Goal: Transaction & Acquisition: Download file/media

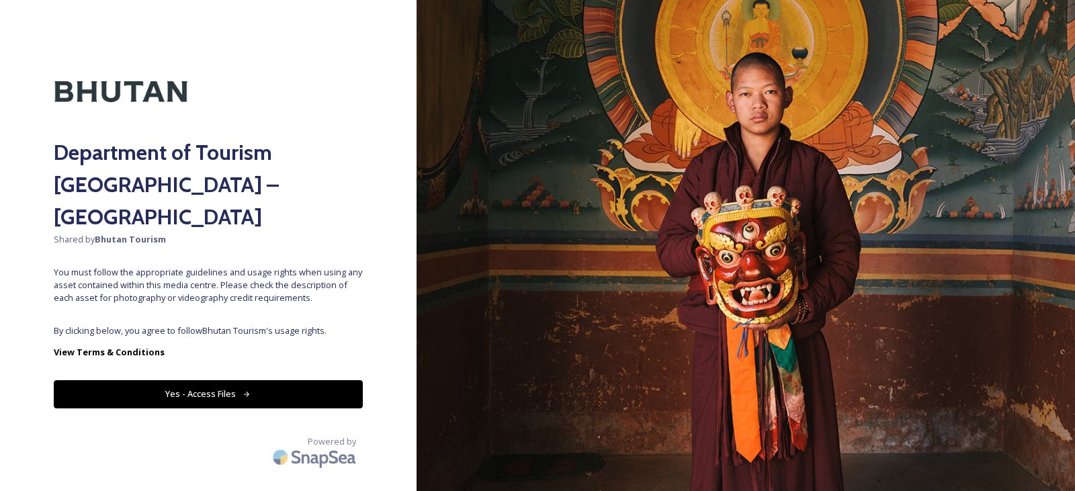
click at [243, 390] on icon at bounding box center [247, 394] width 9 height 9
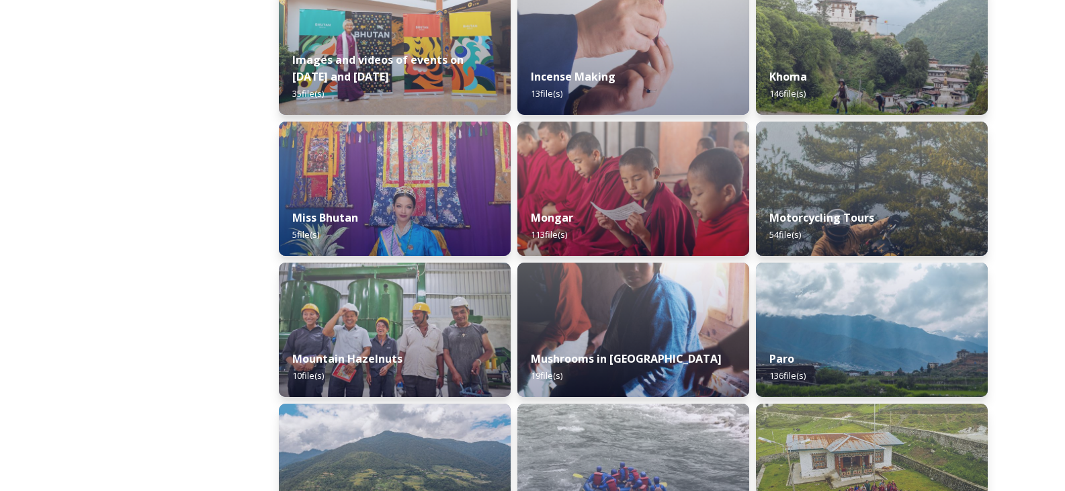
scroll to position [941, 0]
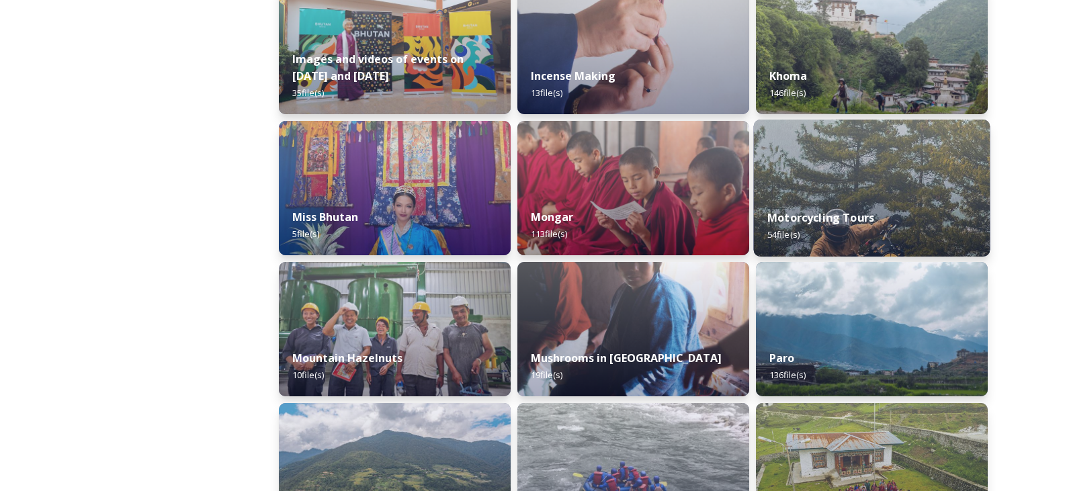
click at [890, 178] on img at bounding box center [872, 188] width 237 height 137
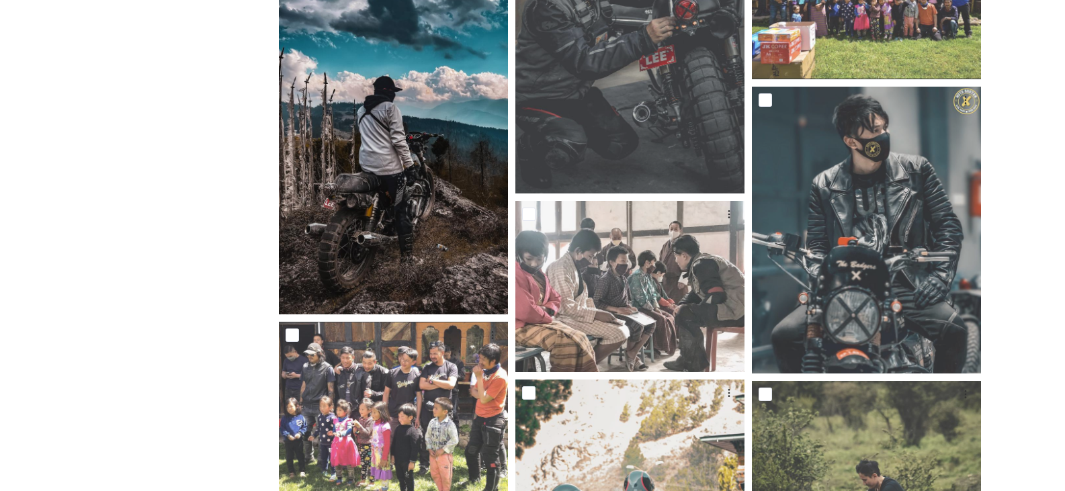
scroll to position [336, 0]
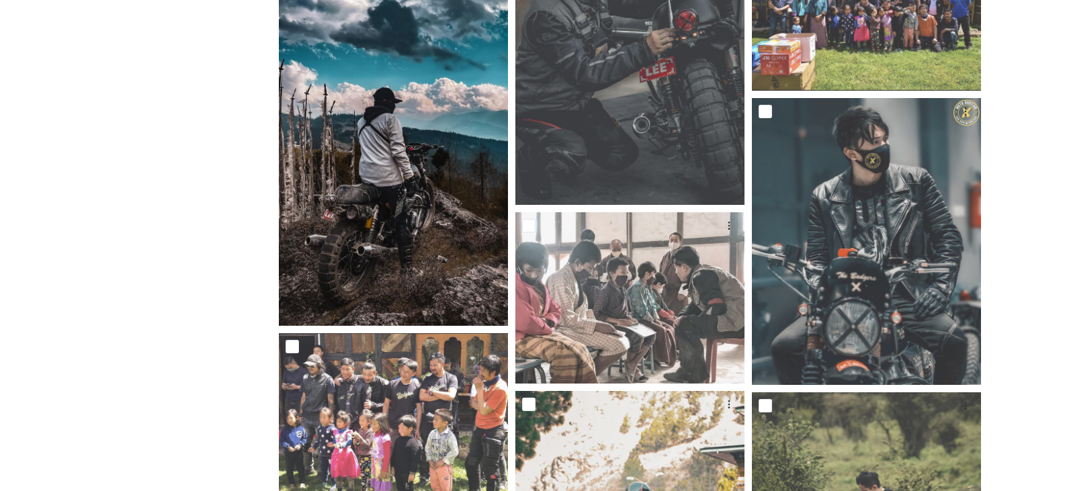
click at [425, 219] on img at bounding box center [393, 122] width 229 height 407
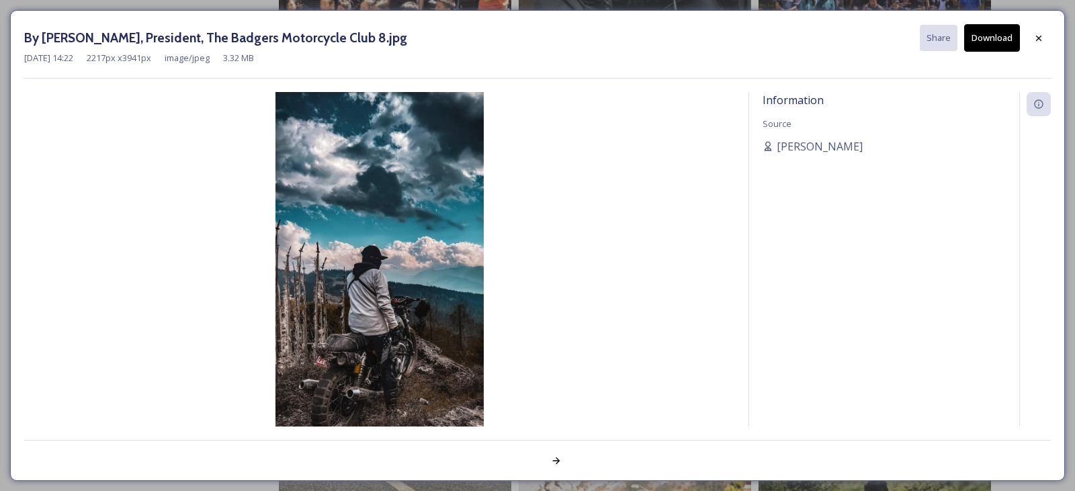
click at [995, 41] on button "Download" at bounding box center [992, 38] width 56 height 28
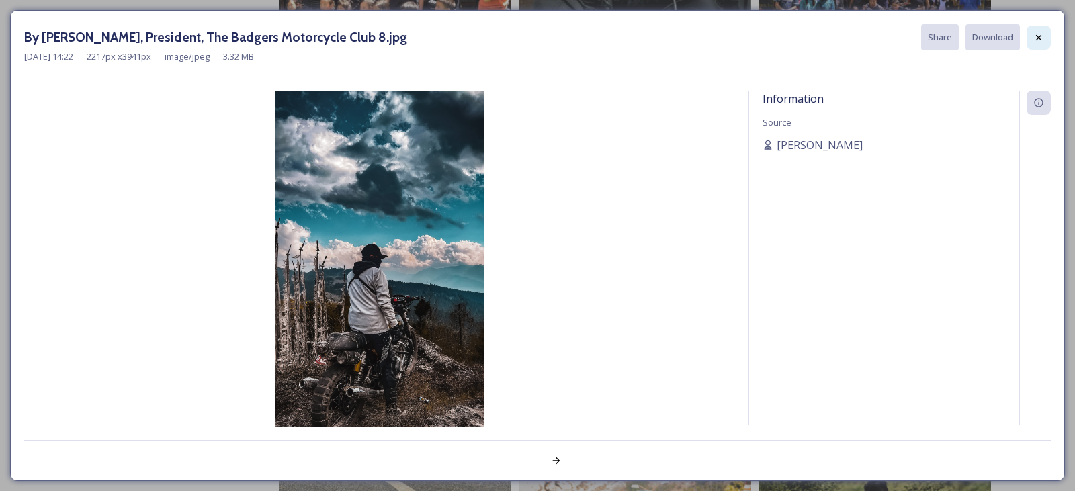
click at [1035, 38] on icon at bounding box center [1039, 37] width 11 height 11
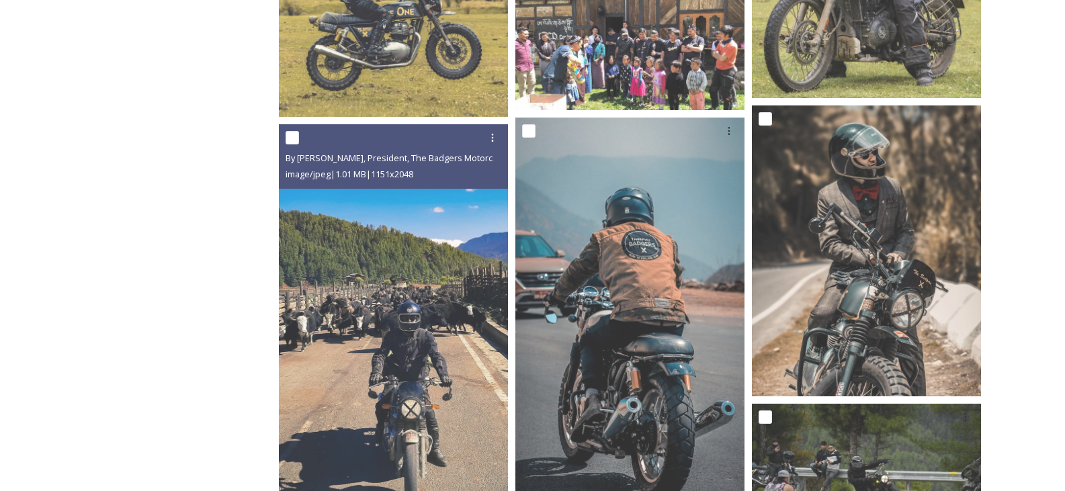
scroll to position [2285, 0]
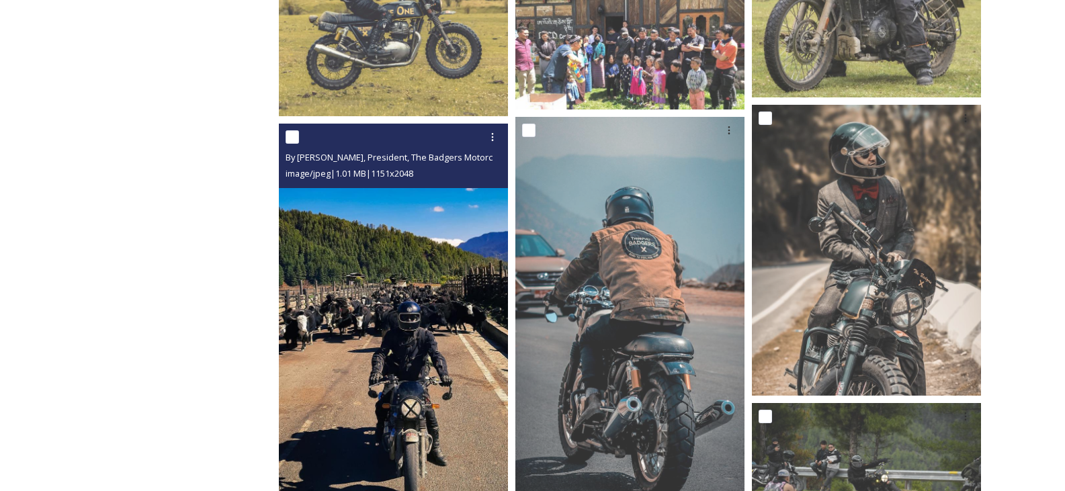
click at [434, 302] on img at bounding box center [393, 327] width 229 height 407
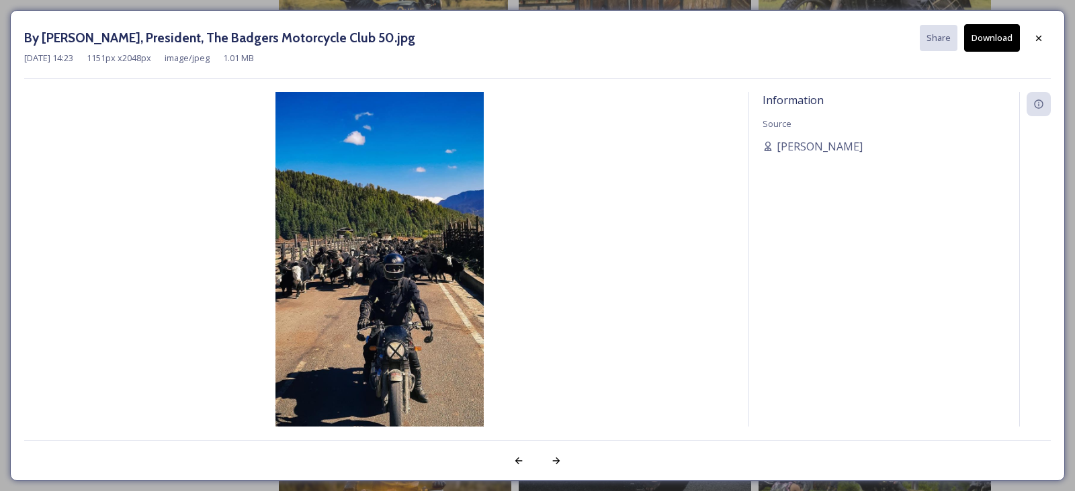
click at [983, 42] on button "Download" at bounding box center [992, 38] width 56 height 28
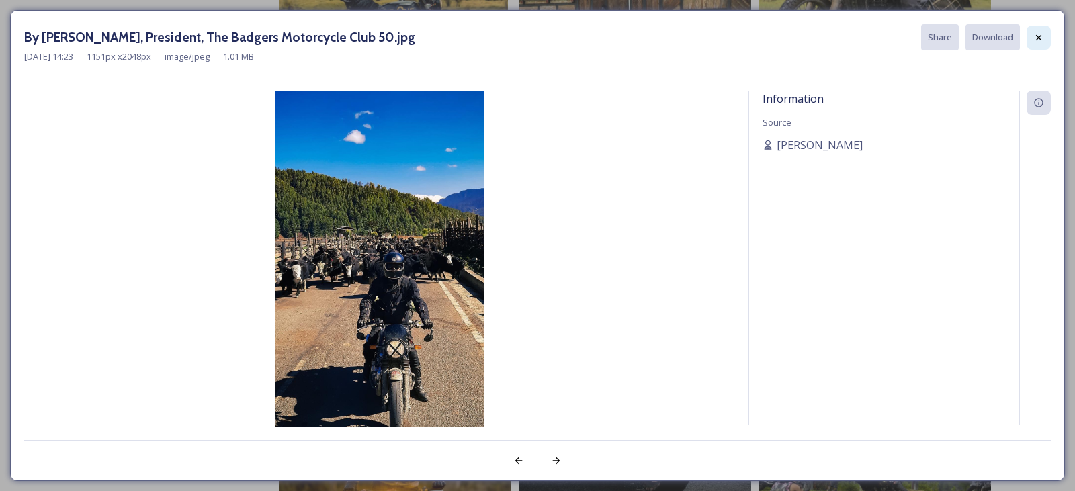
click at [1043, 40] on icon at bounding box center [1039, 37] width 11 height 11
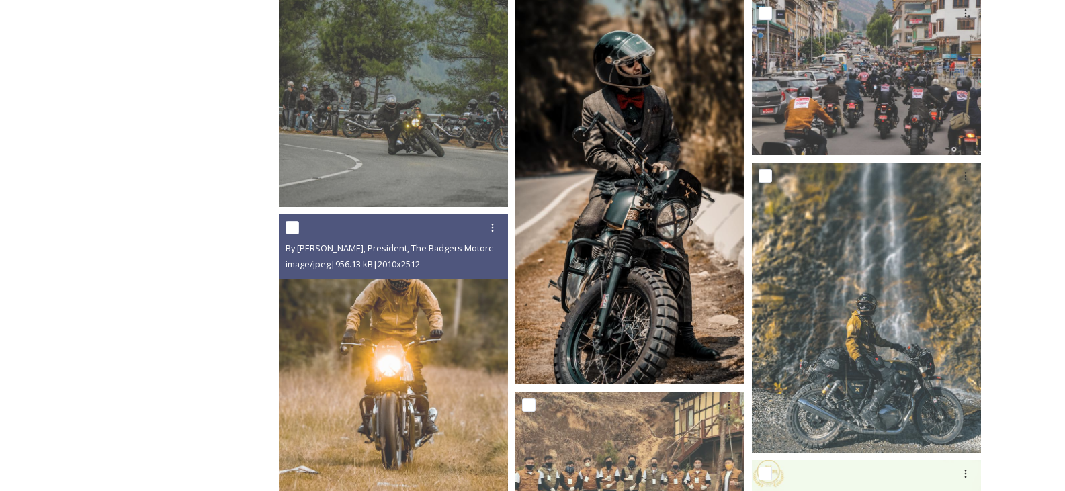
scroll to position [2823, 0]
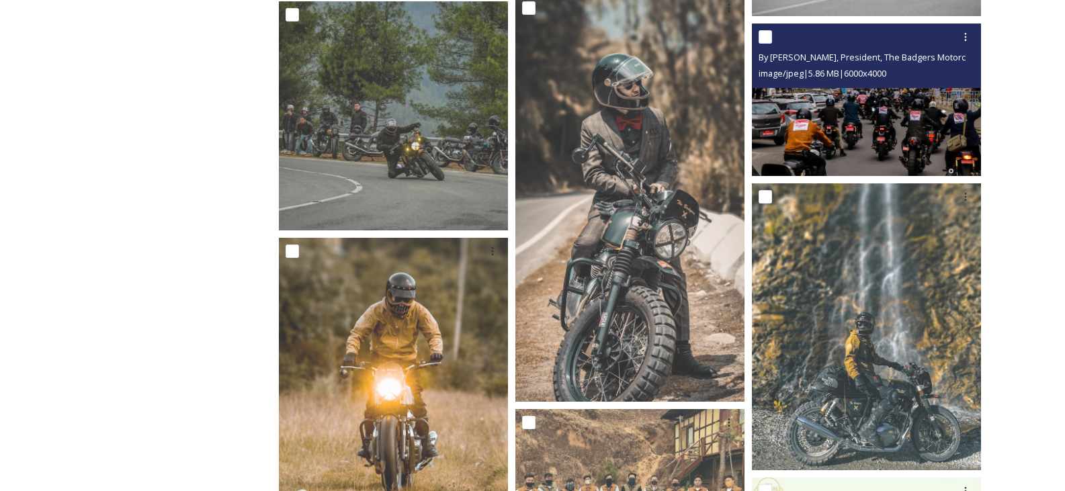
click at [864, 127] on img at bounding box center [866, 100] width 229 height 153
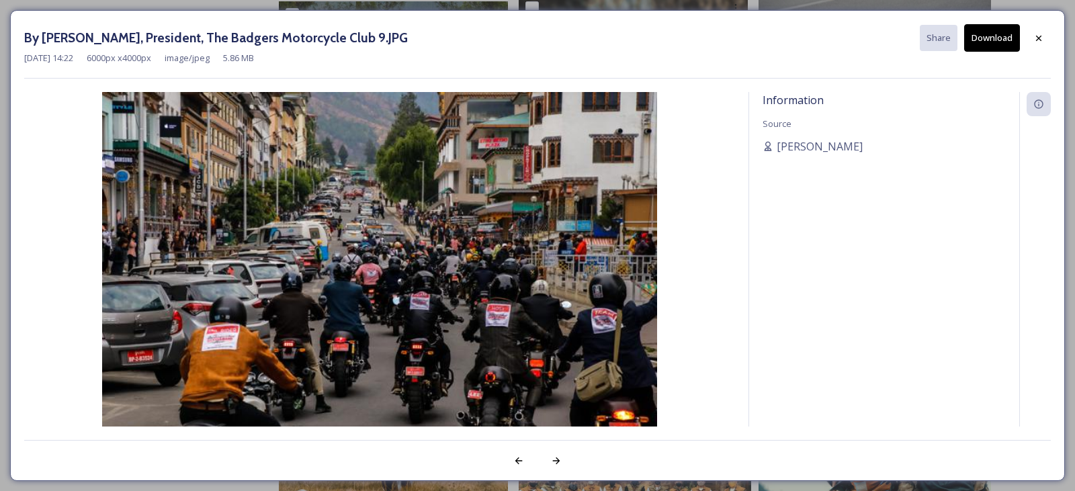
click at [982, 32] on button "Download" at bounding box center [992, 38] width 56 height 28
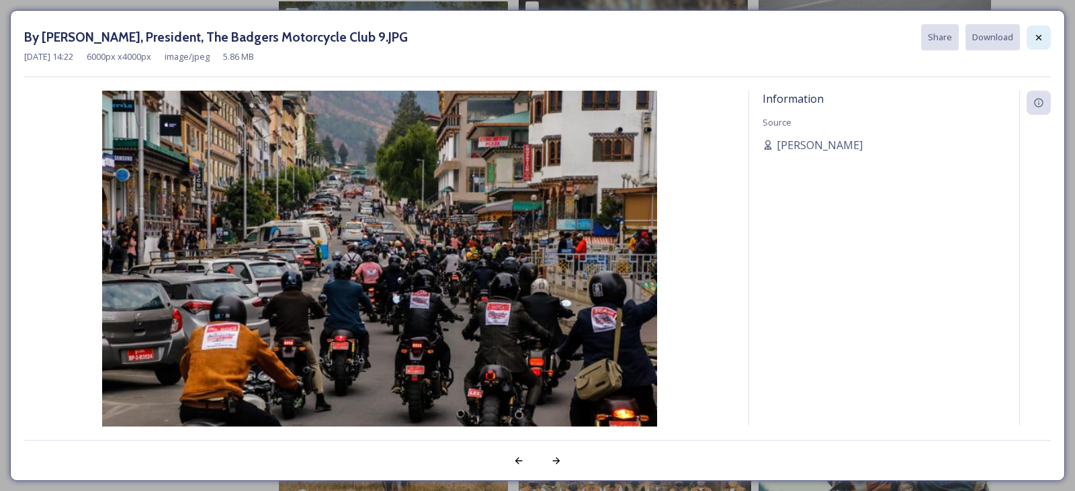
click at [1042, 41] on icon at bounding box center [1039, 37] width 11 height 11
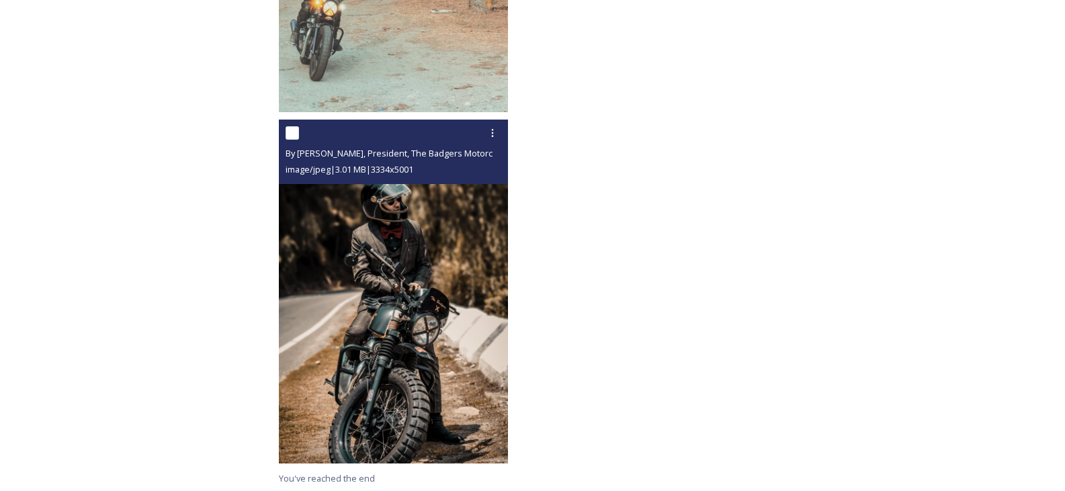
scroll to position [5428, 0]
